Goal: Task Accomplishment & Management: Complete application form

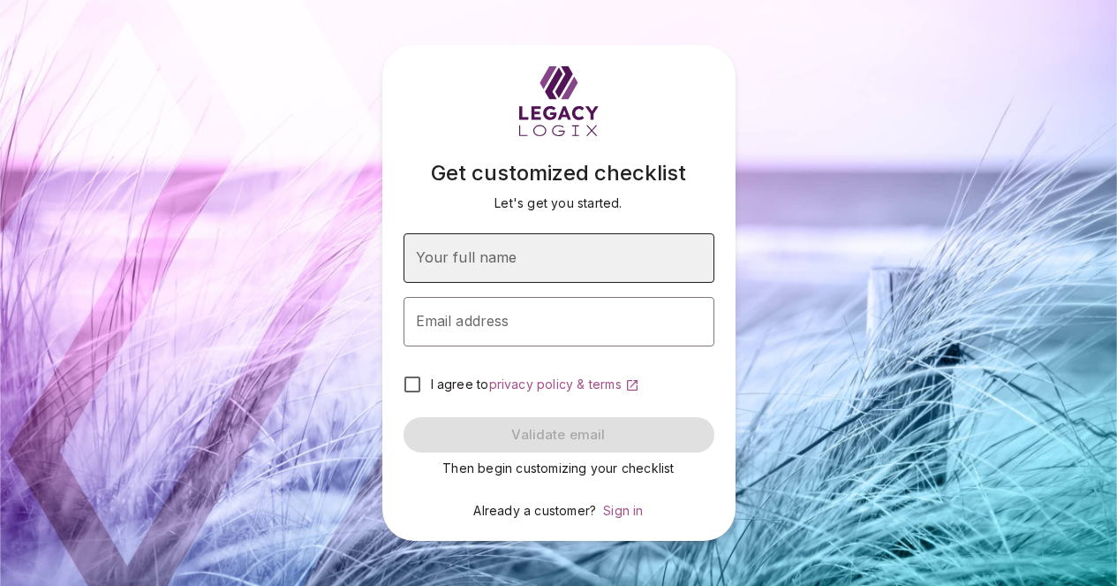
type input "**********"
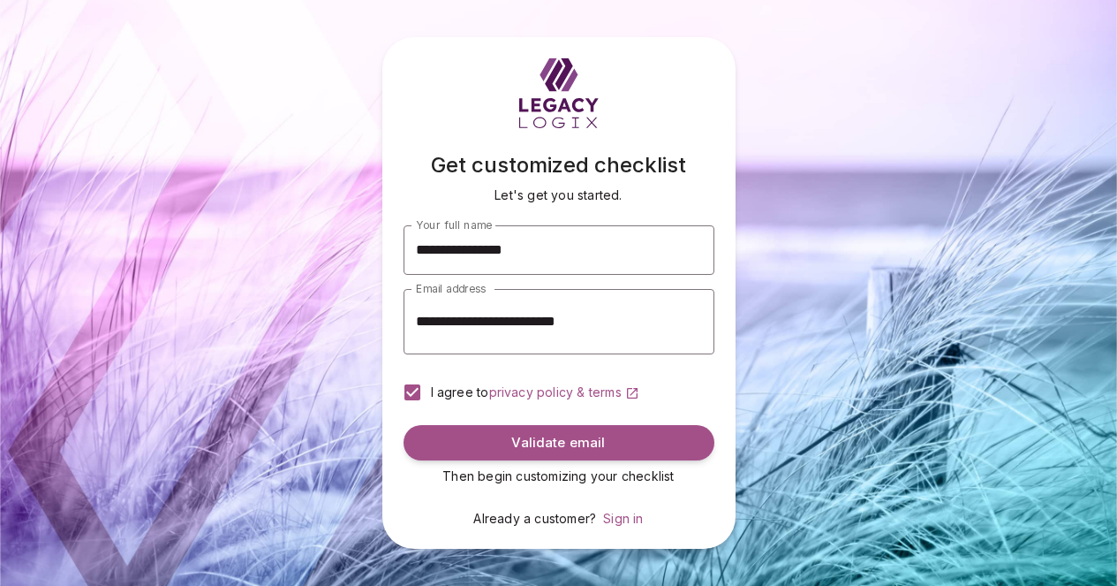
scroll to position [110, 0]
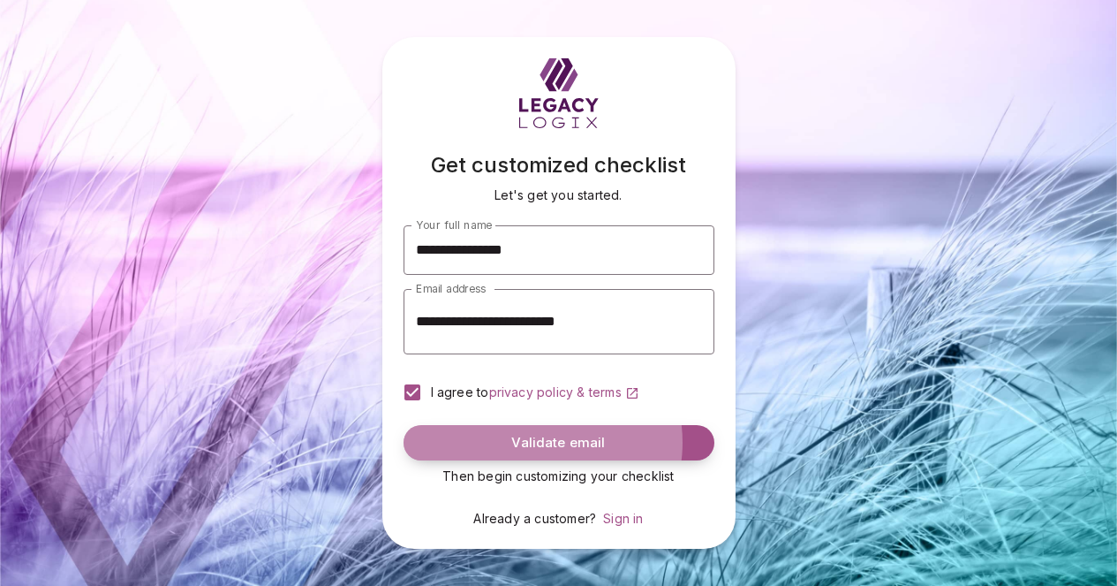
click at [555, 439] on span "Validate email" at bounding box center [558, 443] width 94 height 17
